Goal: Book appointment/travel/reservation

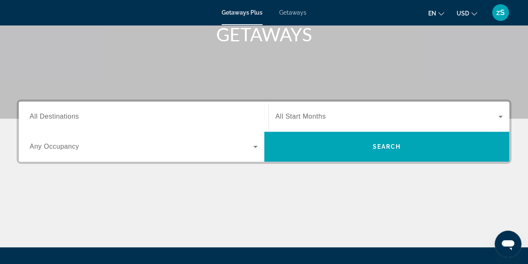
scroll to position [167, 0]
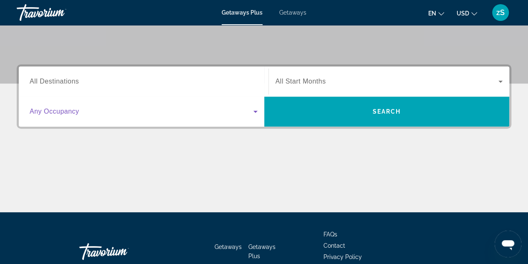
click at [256, 110] on icon "Search widget" at bounding box center [255, 111] width 10 height 10
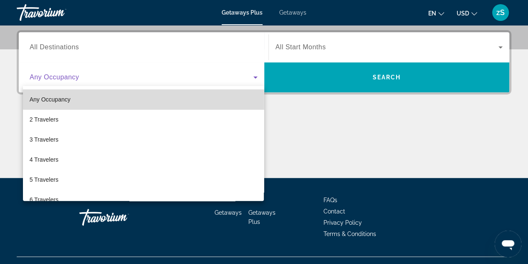
scroll to position [204, 0]
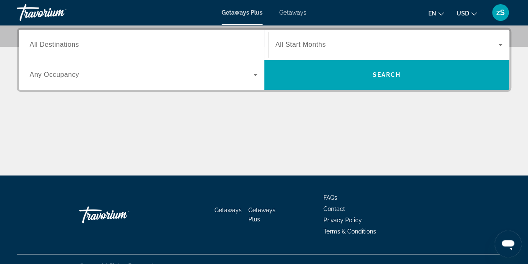
click at [256, 110] on div "Destination All Destinations Start Month All Start Months Occupancy Any Occupan…" at bounding box center [264, 102] width 528 height 148
click at [254, 74] on icon "Search widget" at bounding box center [255, 75] width 4 height 2
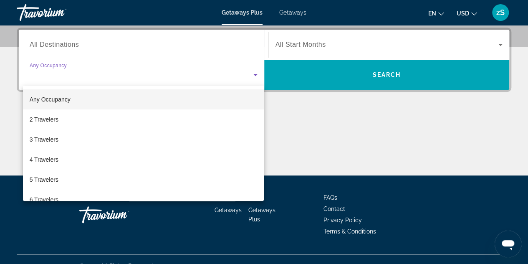
click at [254, 73] on div at bounding box center [264, 132] width 528 height 264
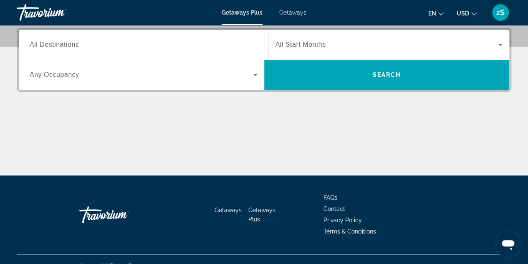
click at [253, 73] on icon "Search widget" at bounding box center [255, 75] width 10 height 10
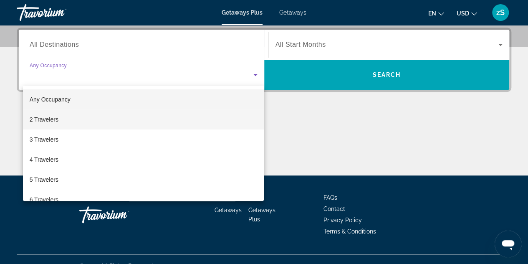
click at [108, 121] on mat-option "2 Travelers" at bounding box center [143, 119] width 241 height 20
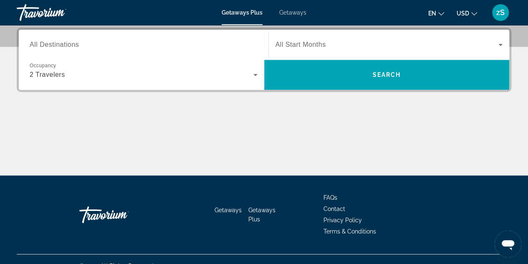
click at [214, 50] on div "Search widget" at bounding box center [144, 45] width 228 height 24
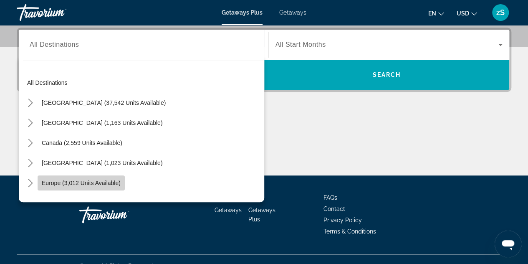
click at [88, 178] on span "Select destination: Europe (3,012 units available)" at bounding box center [81, 183] width 87 height 20
type input "**********"
click at [88, 178] on div "Getaways Getaways Plus FAQs Contact Privacy Policy Terms & Conditions" at bounding box center [264, 214] width 494 height 78
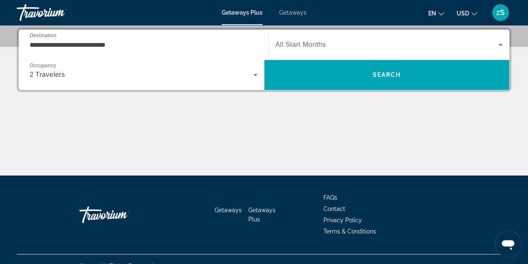
click at [323, 41] on span "All Start Months" at bounding box center [300, 44] width 50 height 7
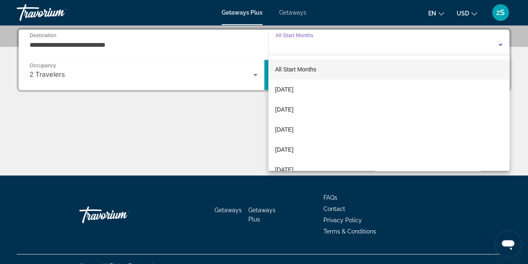
click at [323, 40] on div at bounding box center [264, 132] width 528 height 264
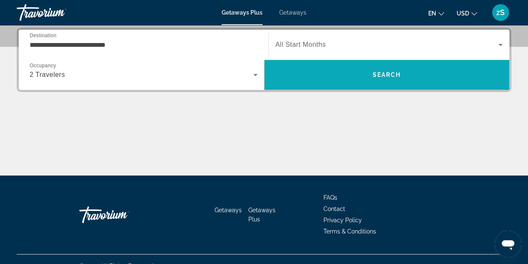
click at [401, 73] on span "Search" at bounding box center [386, 75] width 245 height 20
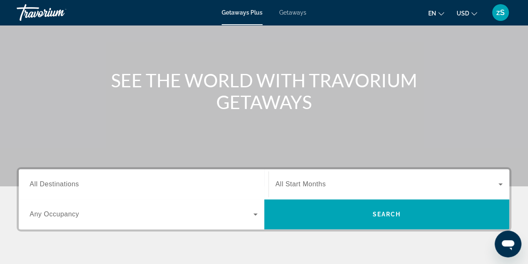
scroll to position [125, 0]
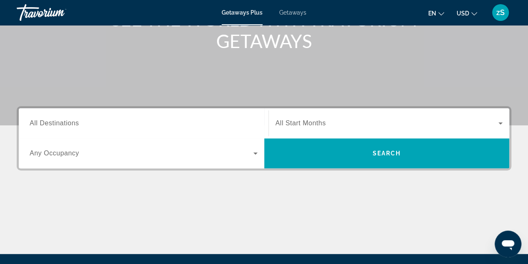
click at [53, 123] on span "All Destinations" at bounding box center [54, 122] width 49 height 7
click at [53, 123] on input "Destination All Destinations" at bounding box center [144, 123] width 228 height 10
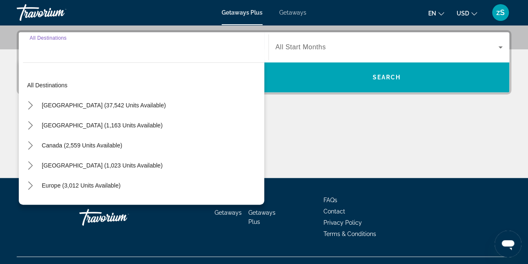
scroll to position [204, 0]
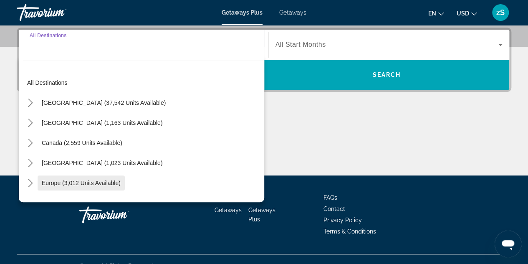
click at [54, 184] on span "Europe (3,012 units available)" at bounding box center [81, 182] width 79 height 7
type input "**********"
click at [54, 184] on div "Getaways Getaways Plus FAQs Contact Privacy Policy Terms & Conditions" at bounding box center [264, 214] width 494 height 78
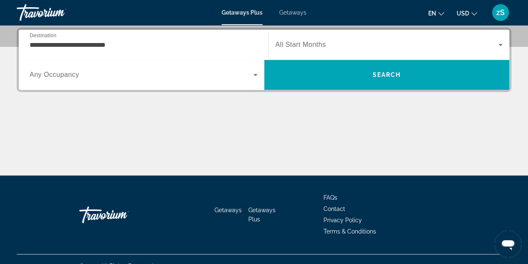
click at [249, 75] on span "Search widget" at bounding box center [142, 75] width 224 height 10
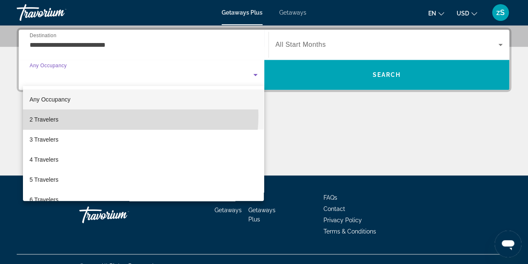
click at [116, 116] on mat-option "2 Travelers" at bounding box center [143, 119] width 241 height 20
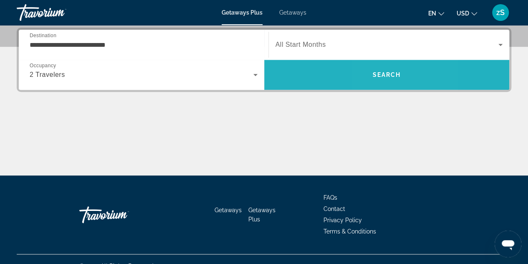
click at [378, 73] on span "Search" at bounding box center [386, 74] width 28 height 7
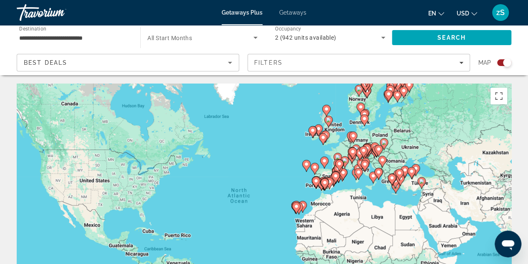
click at [314, 169] on icon "Main content" at bounding box center [314, 168] width 8 height 11
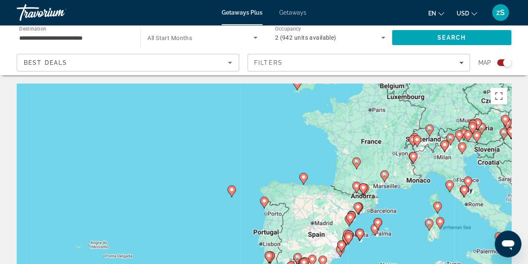
click at [305, 178] on image "Main content" at bounding box center [303, 176] width 5 height 5
type input "**********"
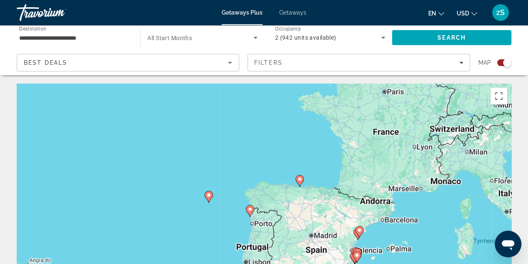
click at [305, 178] on div "To activate drag with keyboard, press Alt + Enter. Once in keyboard drag state,…" at bounding box center [264, 208] width 494 height 250
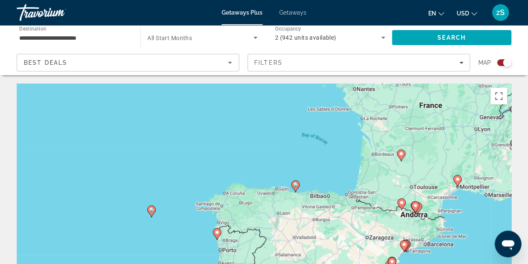
click at [295, 188] on icon "Main content" at bounding box center [295, 186] width 8 height 11
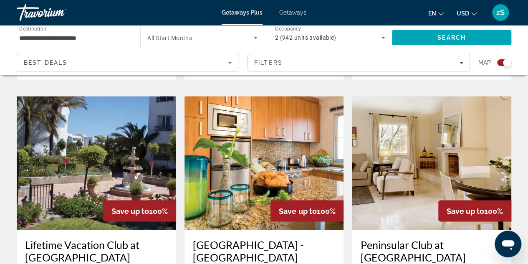
scroll to position [584, 0]
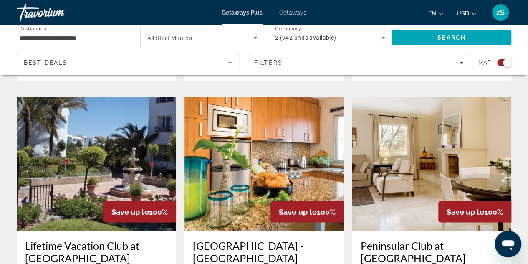
click at [415, 135] on img "Main content" at bounding box center [431, 163] width 159 height 133
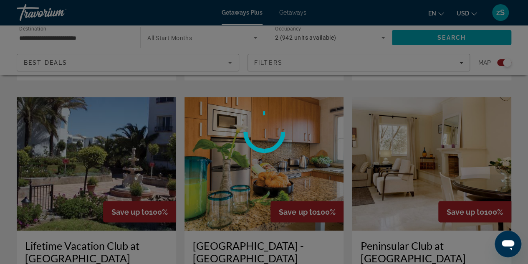
click at [415, 135] on div at bounding box center [264, 132] width 528 height 264
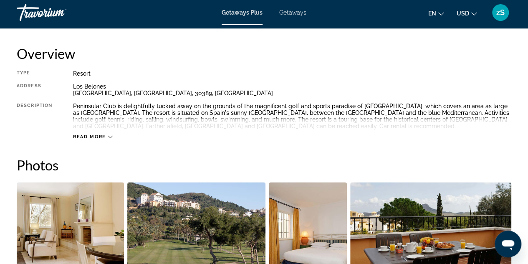
scroll to position [250, 0]
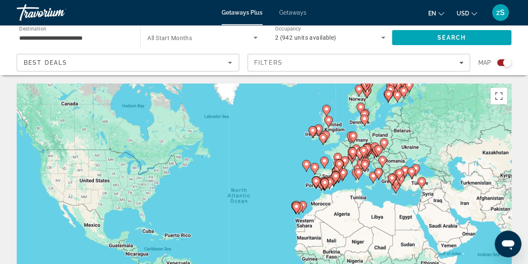
scroll to position [42, 0]
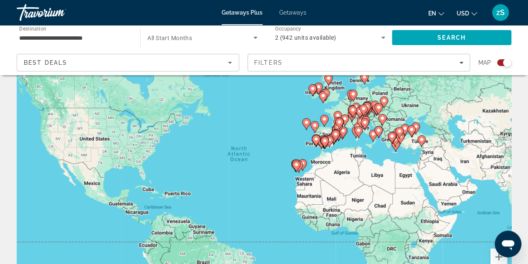
click at [423, 141] on image "Main content" at bounding box center [421, 139] width 5 height 5
click at [423, 141] on div "To activate drag with keyboard, press Alt + Enter. Once in keyboard drag state,…" at bounding box center [264, 167] width 494 height 250
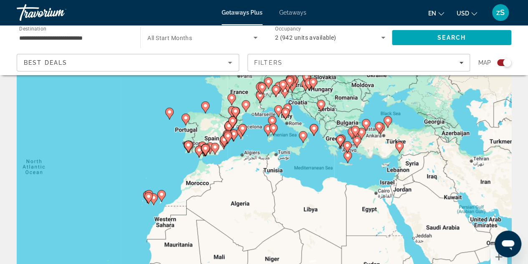
click at [398, 146] on image "Main content" at bounding box center [399, 145] width 5 height 5
type input "**********"
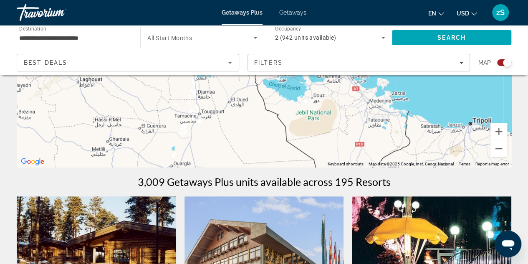
scroll to position [0, 0]
